Goal: Information Seeking & Learning: Learn about a topic

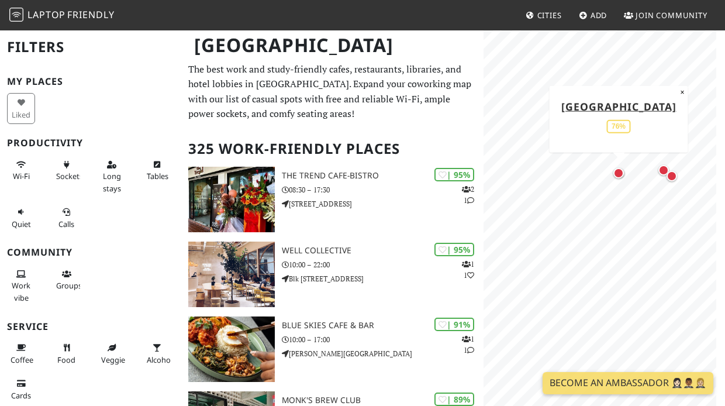
click at [620, 171] on div "Map marker" at bounding box center [618, 173] width 11 height 11
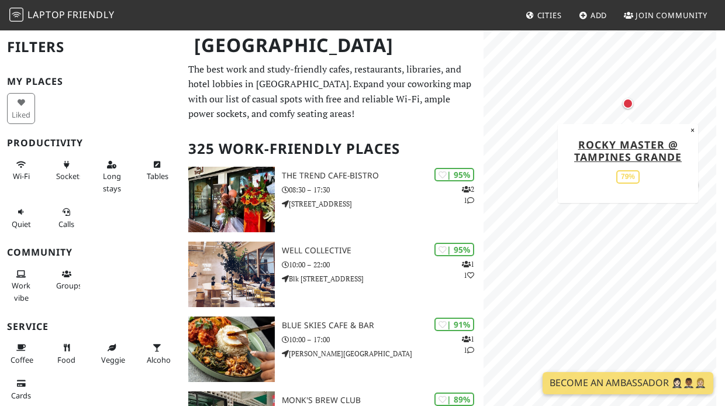
click at [628, 105] on div "Map marker" at bounding box center [628, 103] width 11 height 11
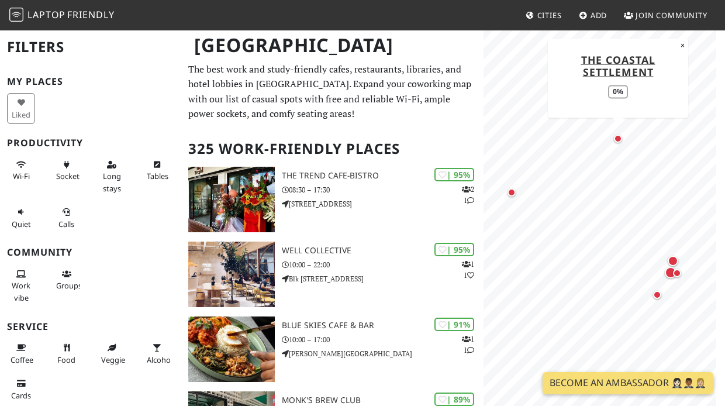
click at [615, 139] on div "Map marker" at bounding box center [618, 139] width 8 height 8
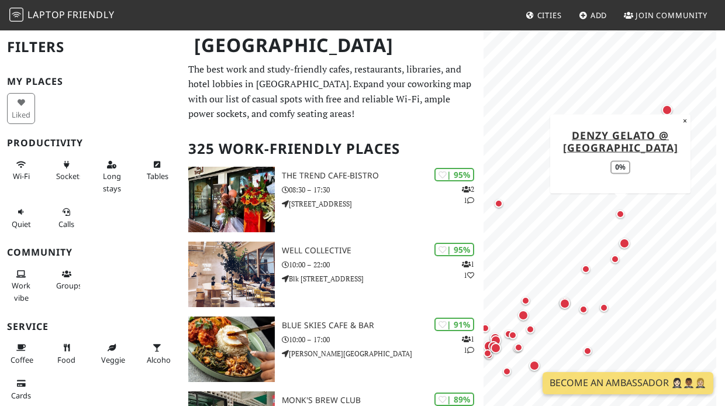
click at [616, 214] on div "Map marker" at bounding box center [620, 214] width 8 height 8
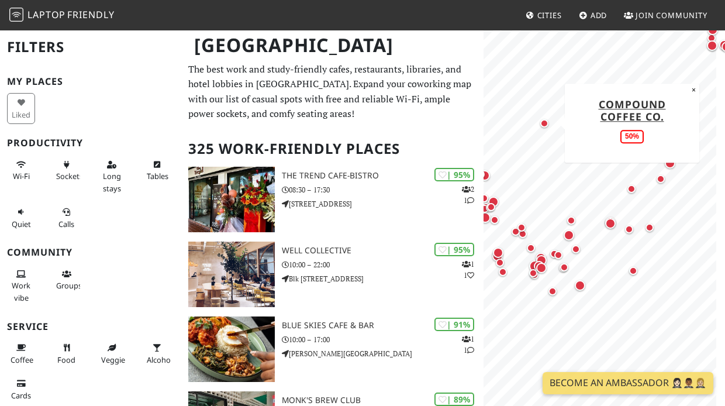
click at [545, 126] on div "Map marker" at bounding box center [544, 123] width 8 height 8
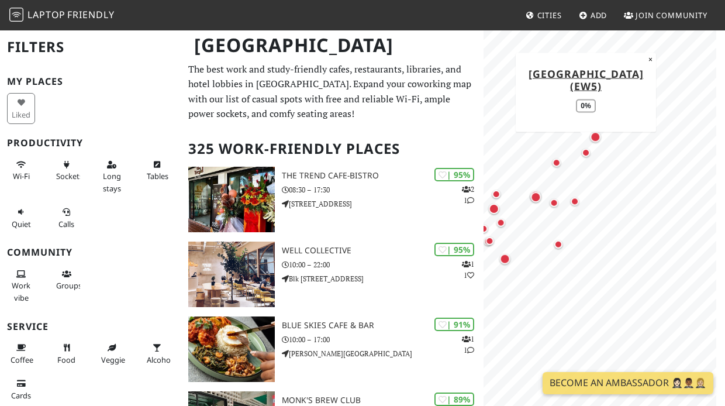
drag, startPoint x: 656, startPoint y: 181, endPoint x: 581, endPoint y: 154, distance: 79.5
click at [582, 154] on div "Map marker" at bounding box center [586, 153] width 8 height 8
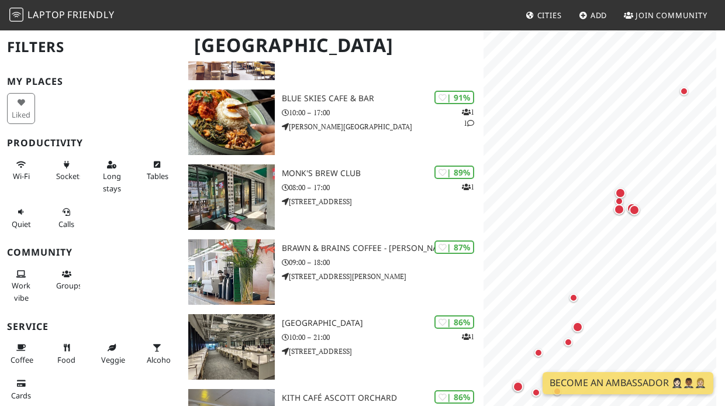
scroll to position [232, 0]
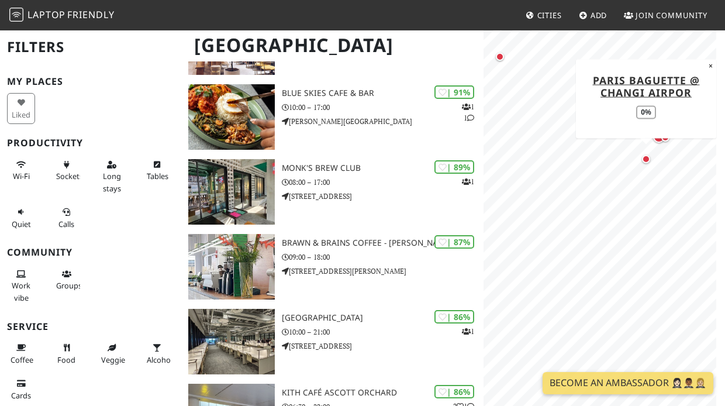
click at [646, 161] on div "Map marker" at bounding box center [646, 159] width 8 height 8
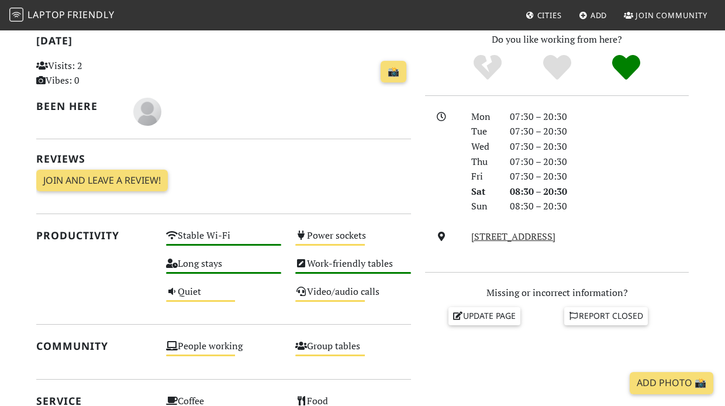
scroll to position [144, 0]
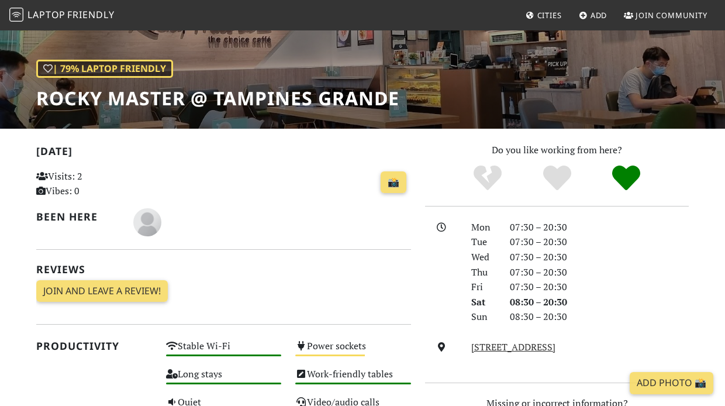
click at [142, 95] on h1 "Rocky Master @ Tampines Grande" at bounding box center [217, 98] width 363 height 22
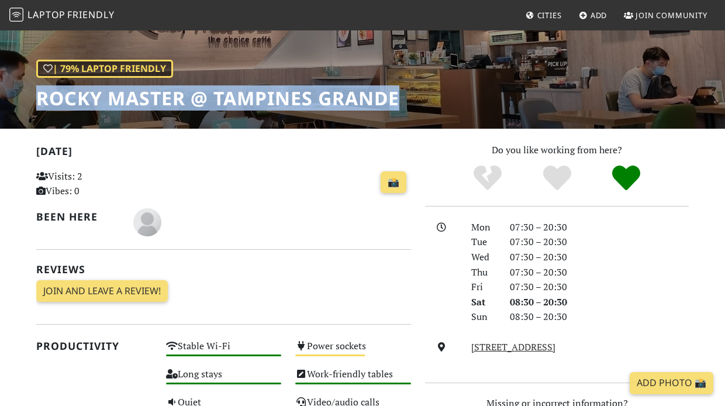
click at [142, 95] on h1 "Rocky Master @ Tampines Grande" at bounding box center [217, 98] width 363 height 22
copy div "Rocky Master @ Tampines Grande"
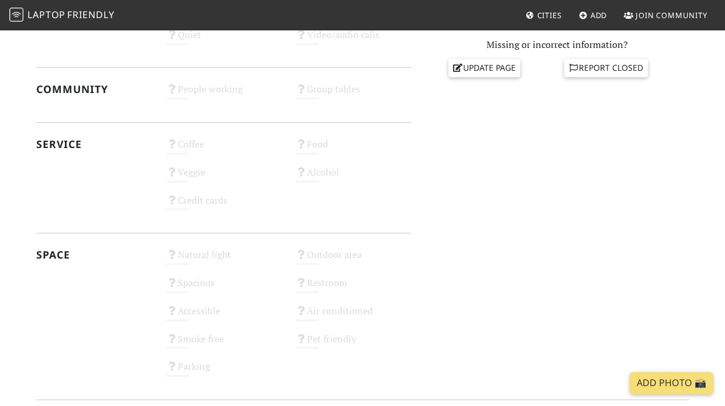
scroll to position [516, 0]
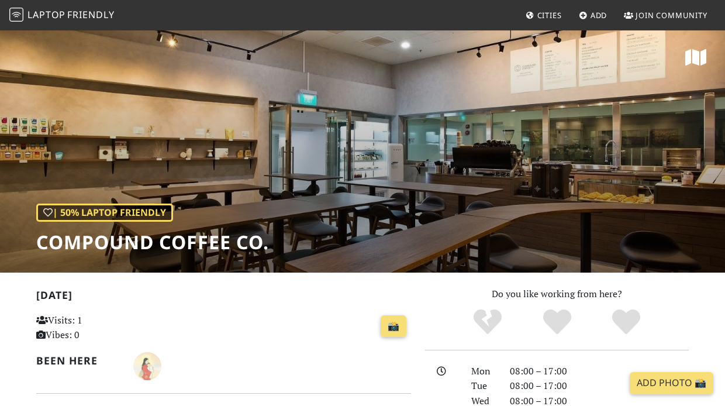
click at [151, 245] on h1 "Compound Coffee Co." at bounding box center [152, 242] width 233 height 22
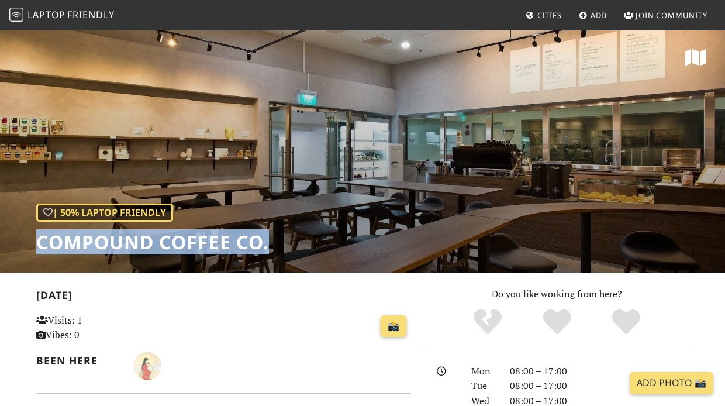
click at [151, 245] on h1 "Compound Coffee Co." at bounding box center [152, 242] width 233 height 22
copy div "Compound Coffee Co."
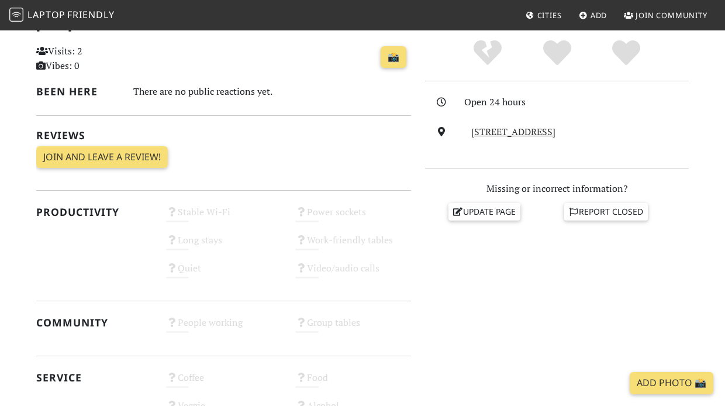
scroll to position [315, 0]
